Goal: Contribute content

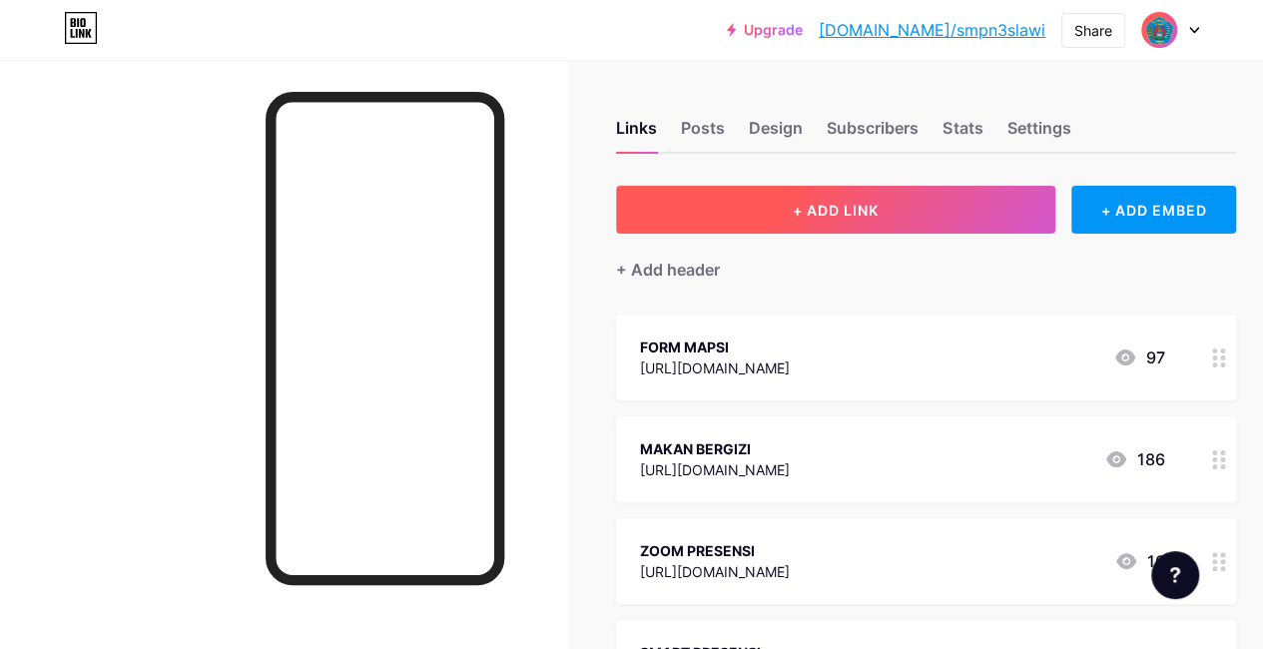
click at [848, 207] on span "+ ADD LINK" at bounding box center [836, 210] width 86 height 17
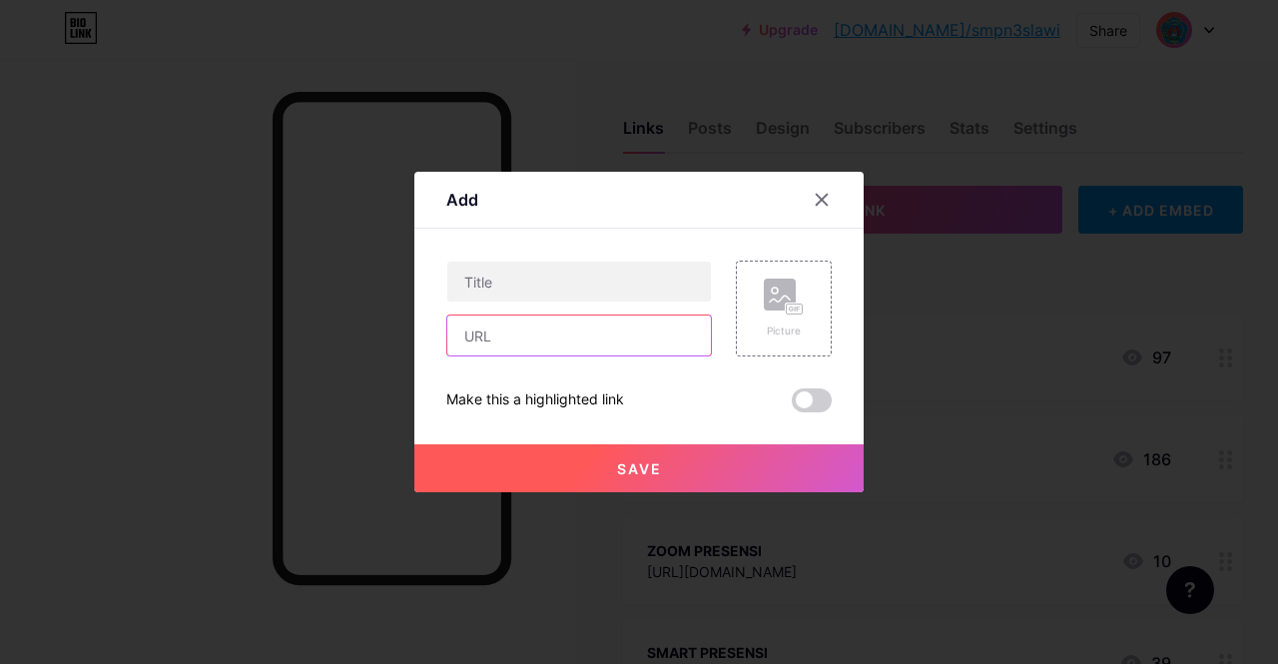
click at [507, 344] on input "text" at bounding box center [579, 335] width 264 height 40
paste input "[URL][DOMAIN_NAME]"
type input "[URL][DOMAIN_NAME]"
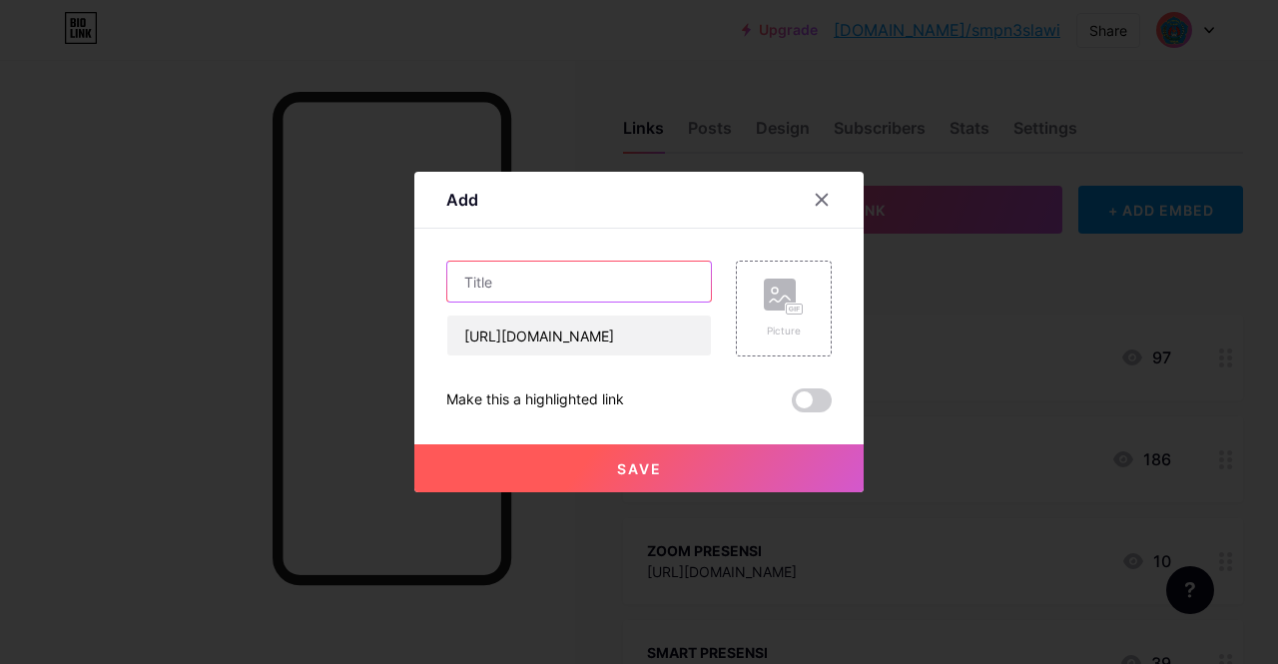
click at [533, 285] on input "text" at bounding box center [579, 282] width 264 height 40
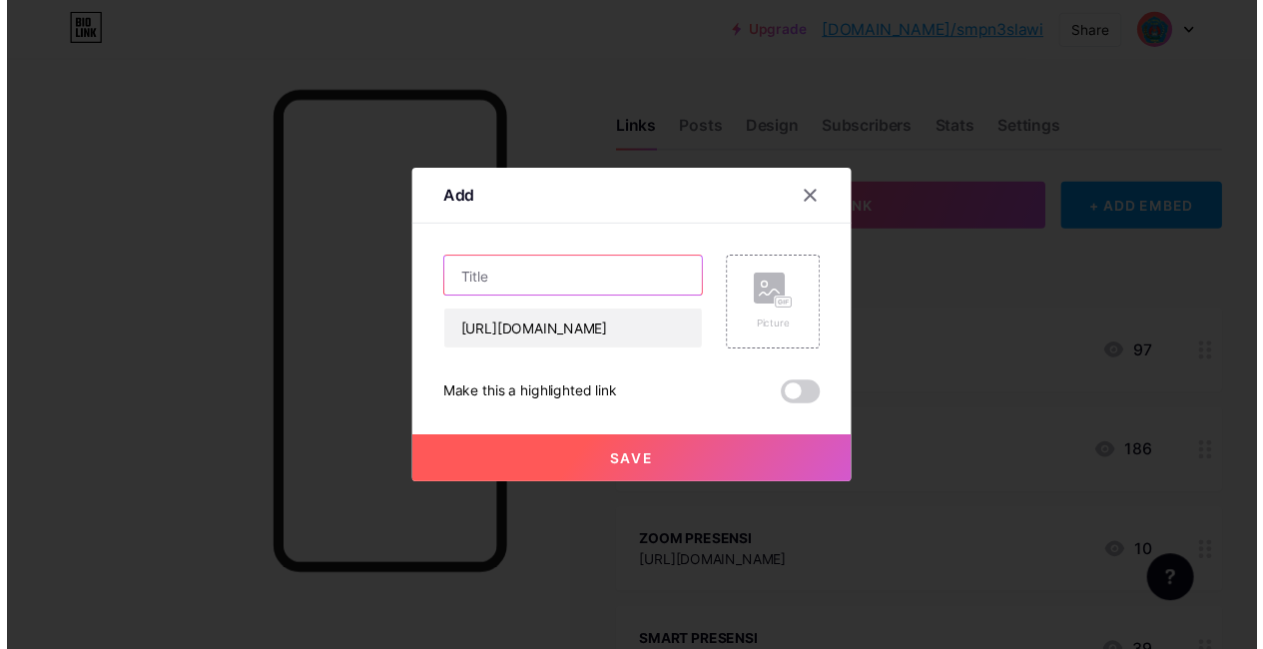
scroll to position [0, 0]
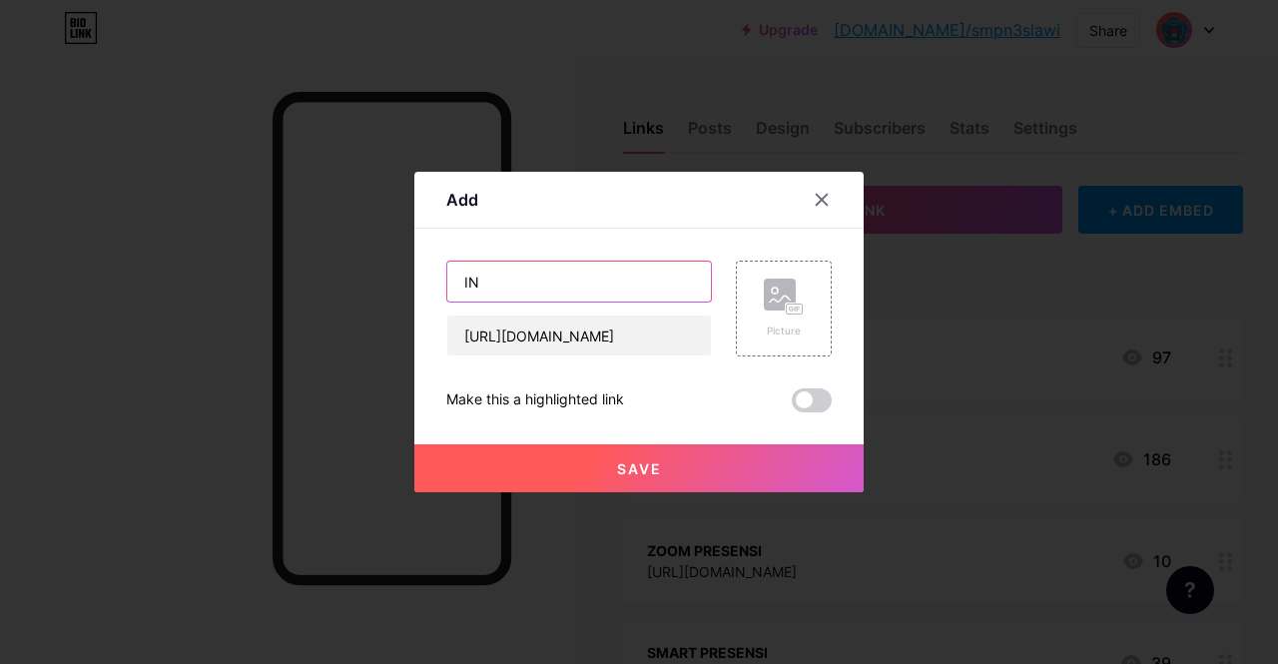
type input "I"
type input "S"
type input "C"
type input "S"
type input "INFORMASI SULINGJAR"
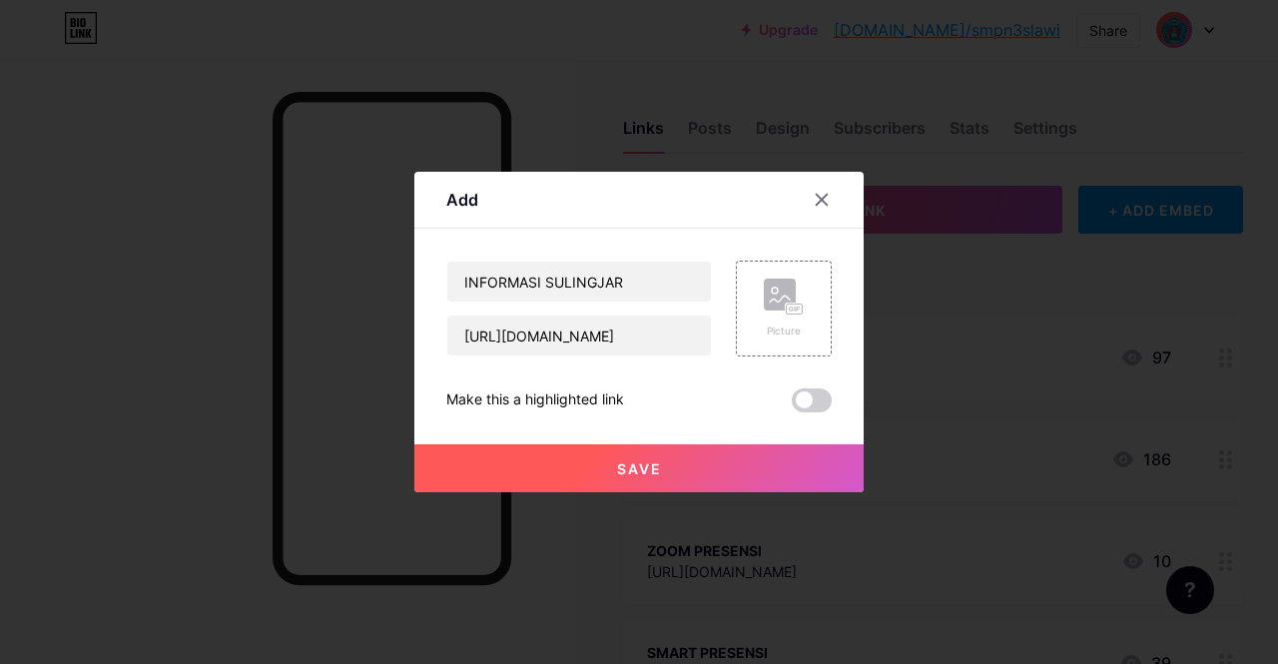
click at [629, 469] on span "Save" at bounding box center [639, 468] width 45 height 17
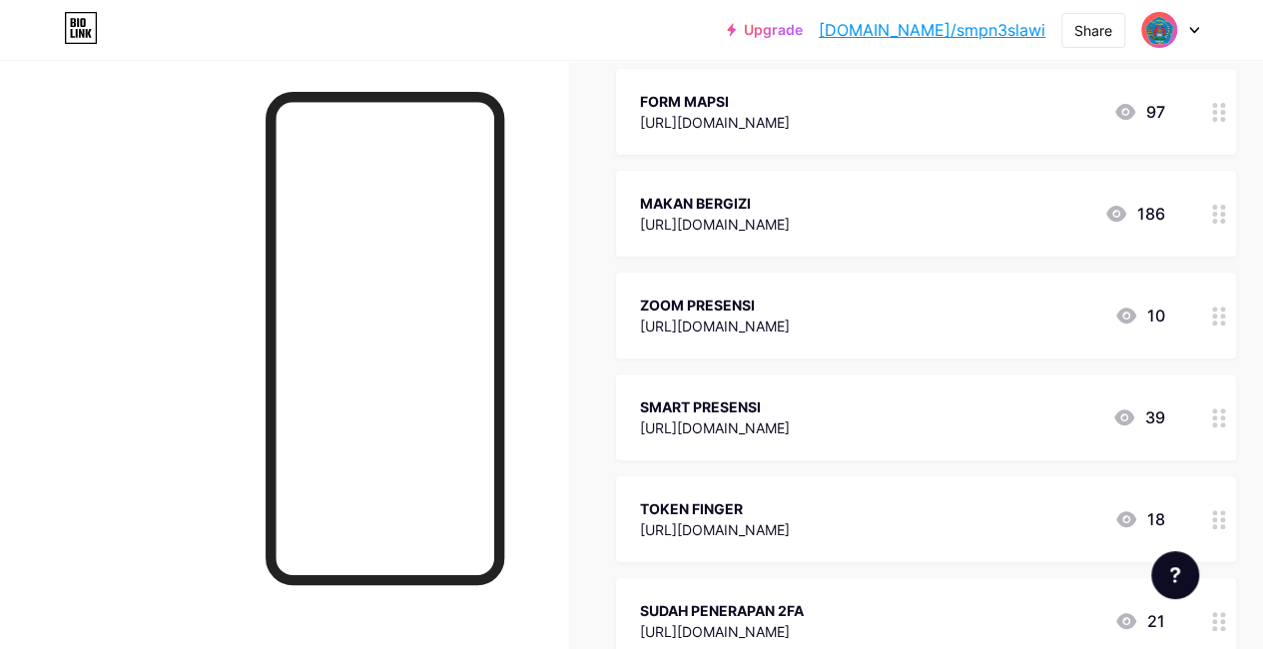
scroll to position [200, 0]
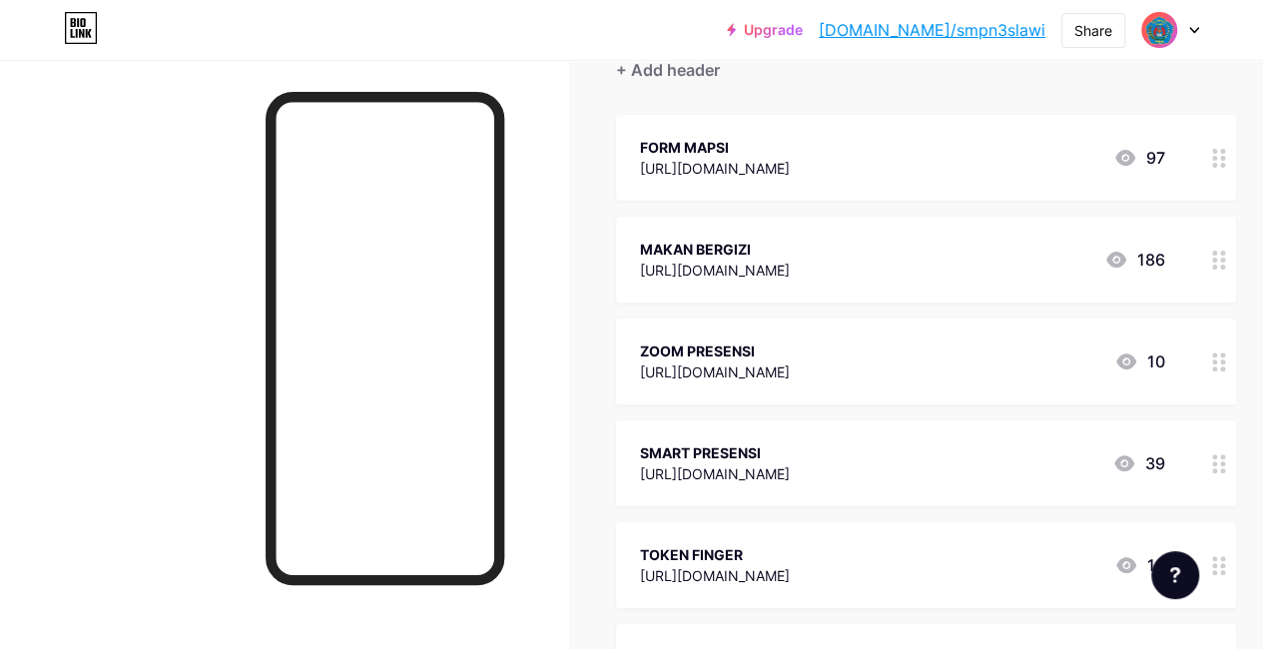
click at [990, 35] on link "[DOMAIN_NAME]/smpn3slawi" at bounding box center [932, 30] width 227 height 24
